Goal: Submit feedback/report problem

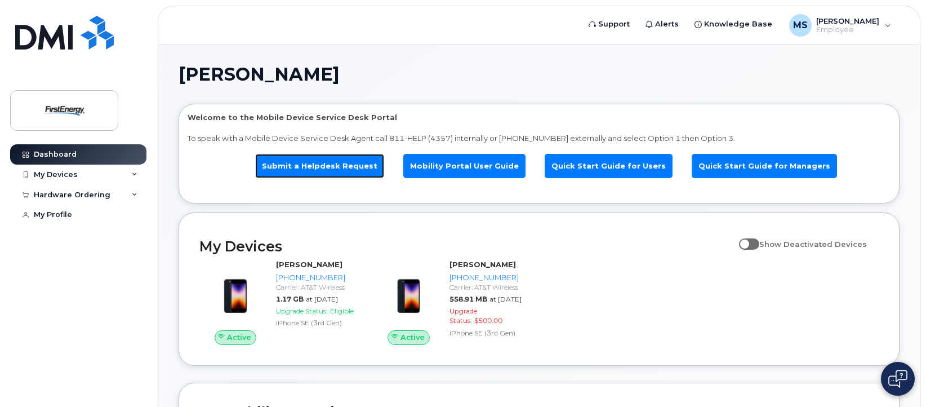
click at [321, 165] on link "Submit a Helpdesk Request" at bounding box center [319, 166] width 129 height 24
